Goal: Information Seeking & Learning: Find specific fact

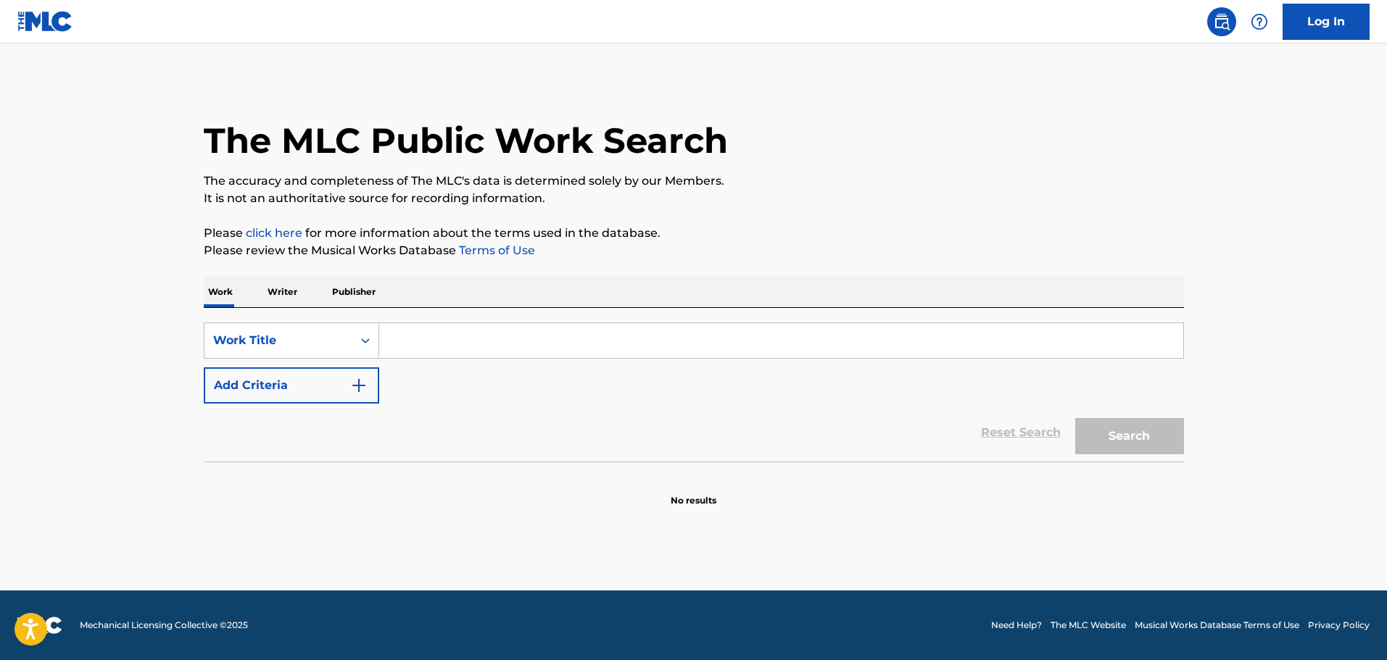
click at [490, 334] on input "Search Form" at bounding box center [781, 340] width 804 height 35
paste input "Back On It - Zaytoven"
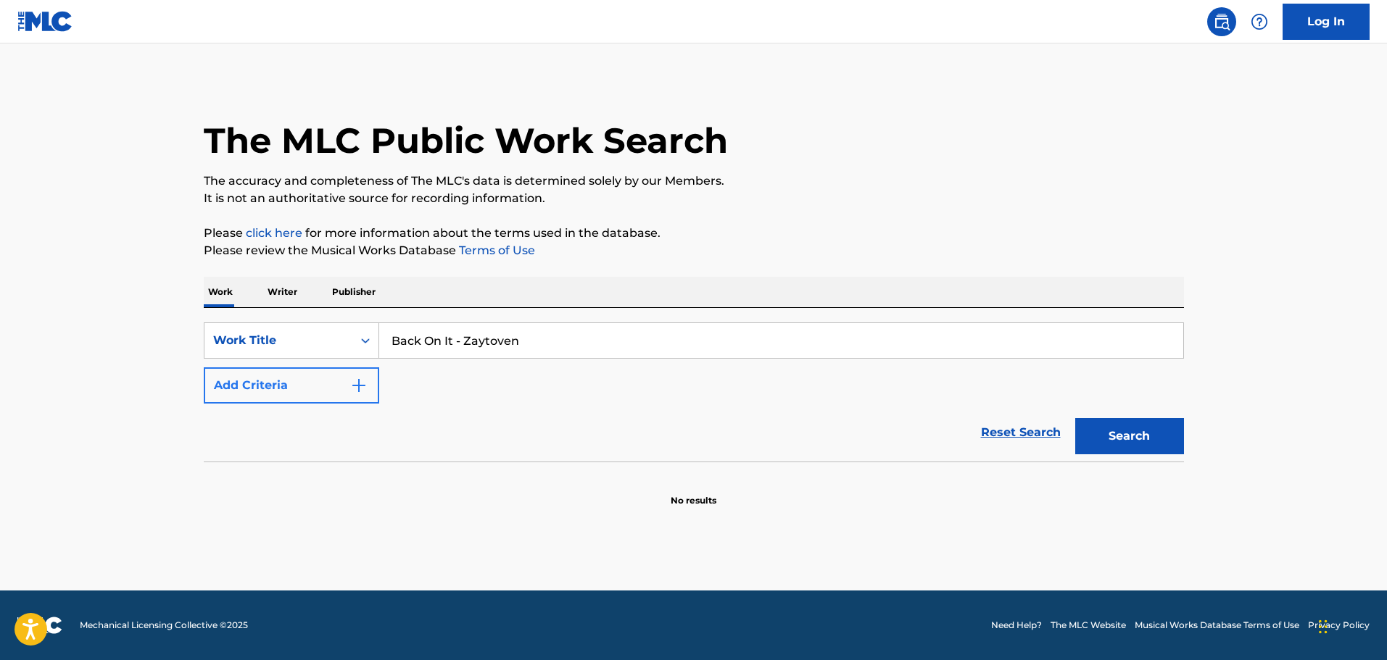
type input "Back On It - Zaytoven"
click at [355, 381] on img "Search Form" at bounding box center [358, 385] width 17 height 17
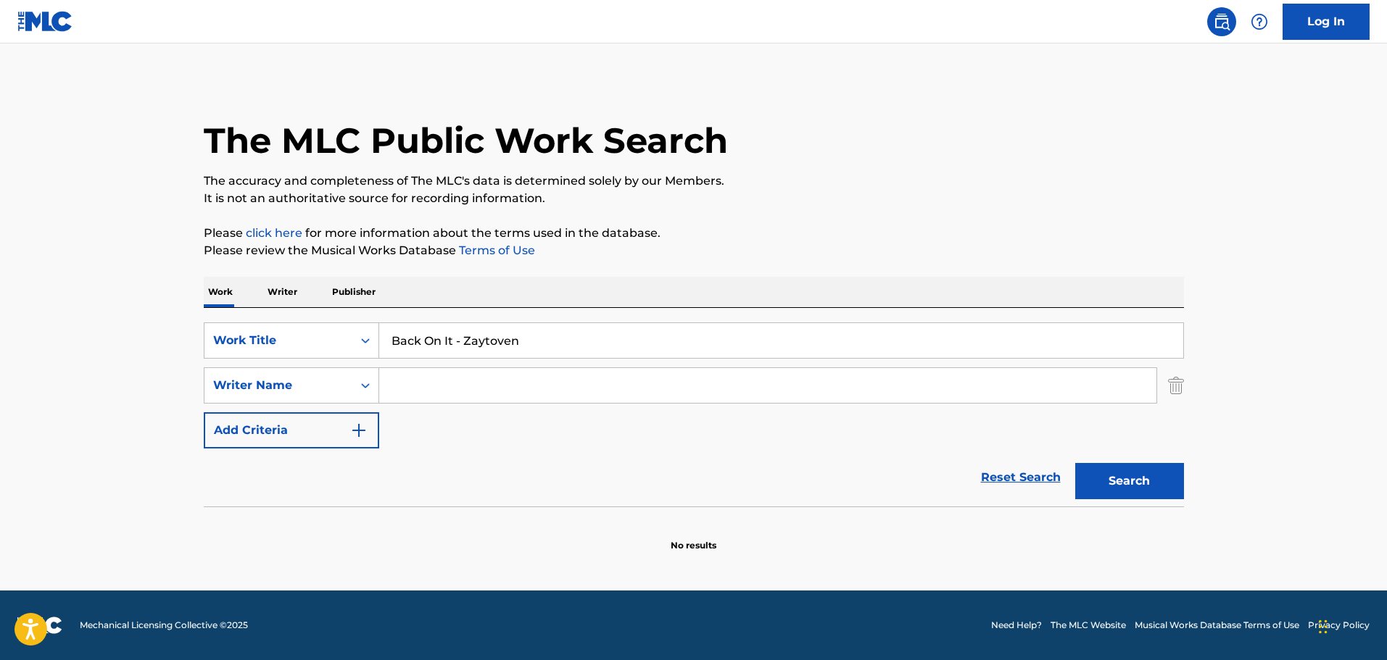
click at [441, 381] on input "Search Form" at bounding box center [767, 385] width 777 height 35
paste input "[PERSON_NAME]"
type input "[PERSON_NAME]"
drag, startPoint x: 1175, startPoint y: 480, endPoint x: 1135, endPoint y: 483, distance: 40.0
click at [1174, 481] on button "Search" at bounding box center [1129, 481] width 109 height 36
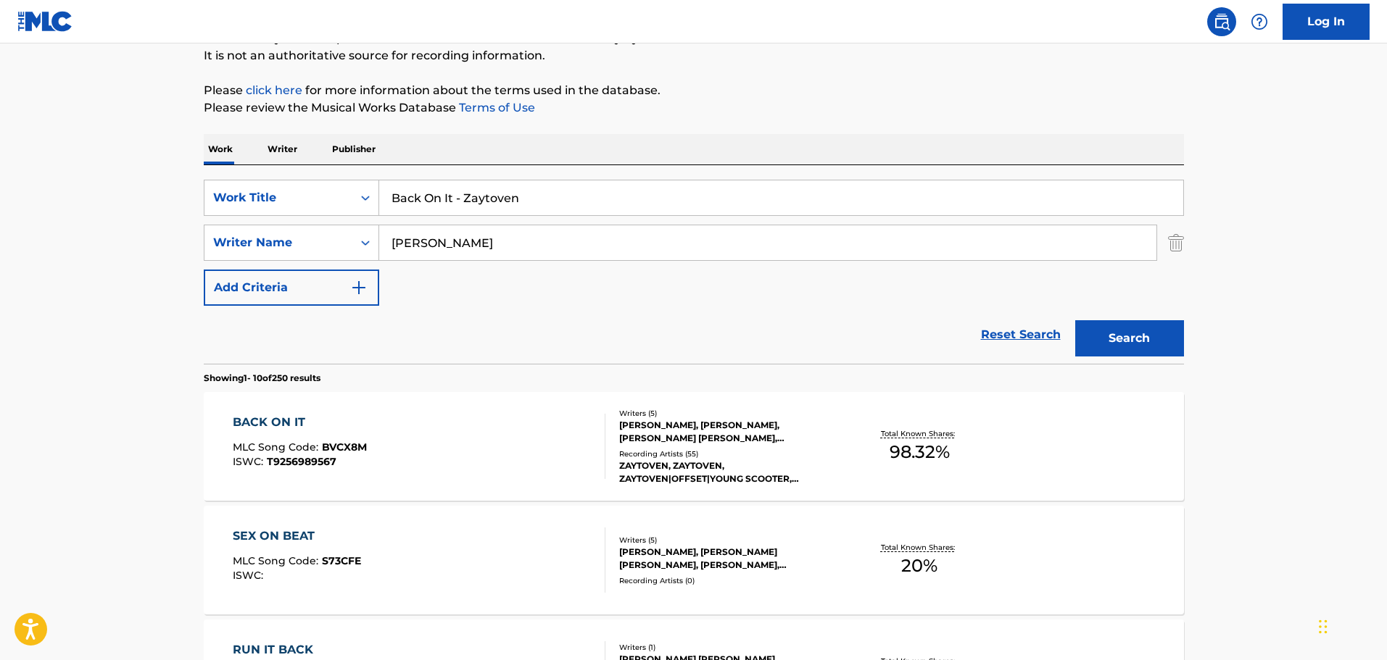
scroll to position [145, 0]
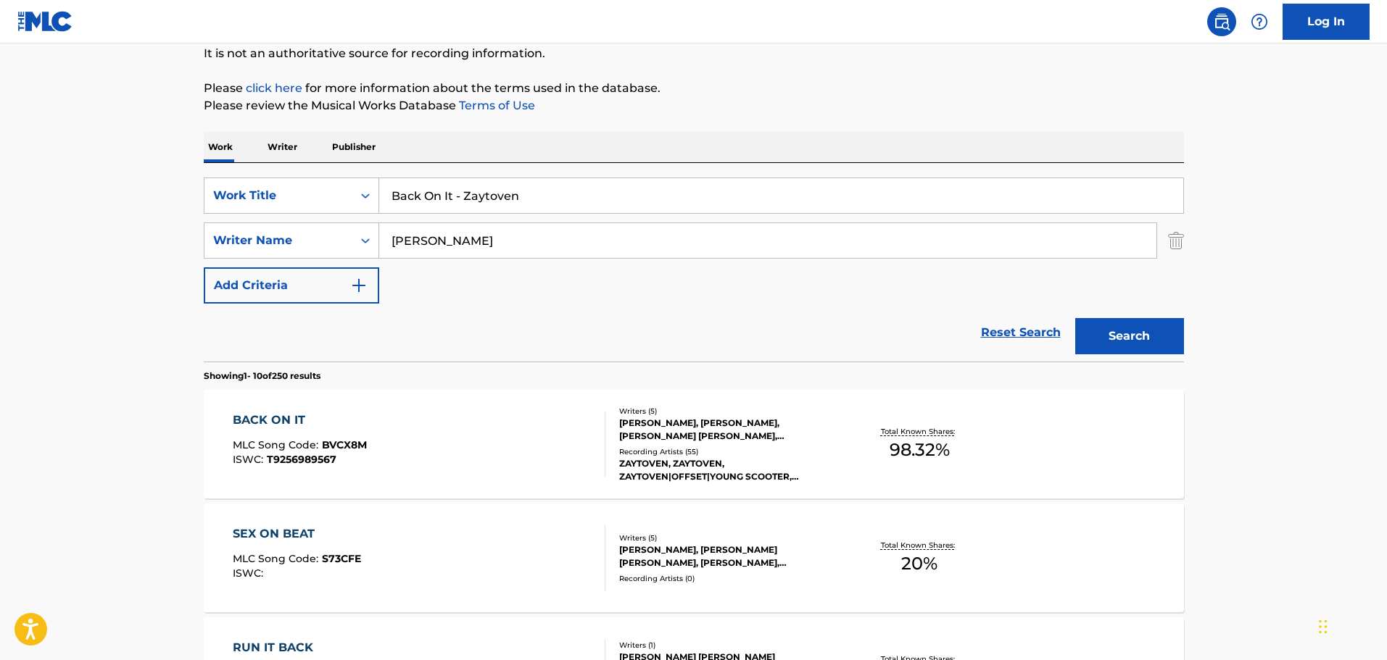
click at [468, 444] on div "BACK ON IT MLC Song Code : BVCX8M ISWC : T9256989567" at bounding box center [419, 444] width 373 height 65
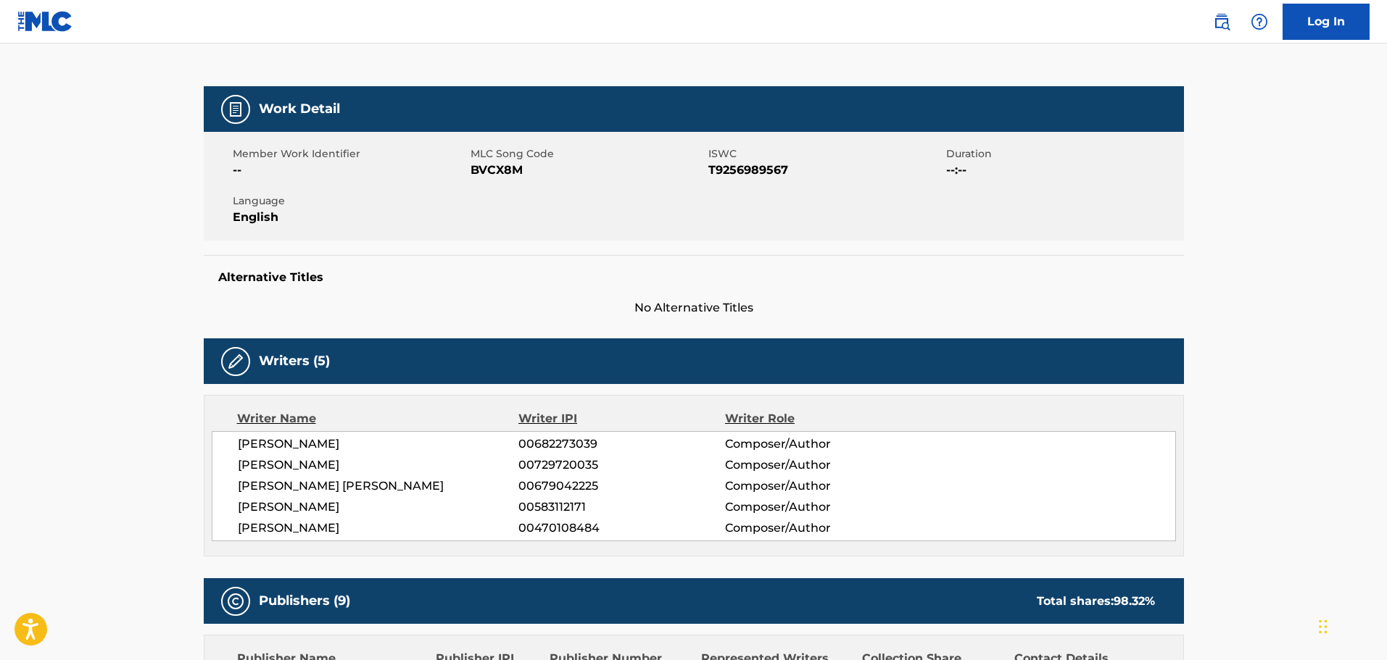
scroll to position [217, 0]
